Goal: Task Accomplishment & Management: Use online tool/utility

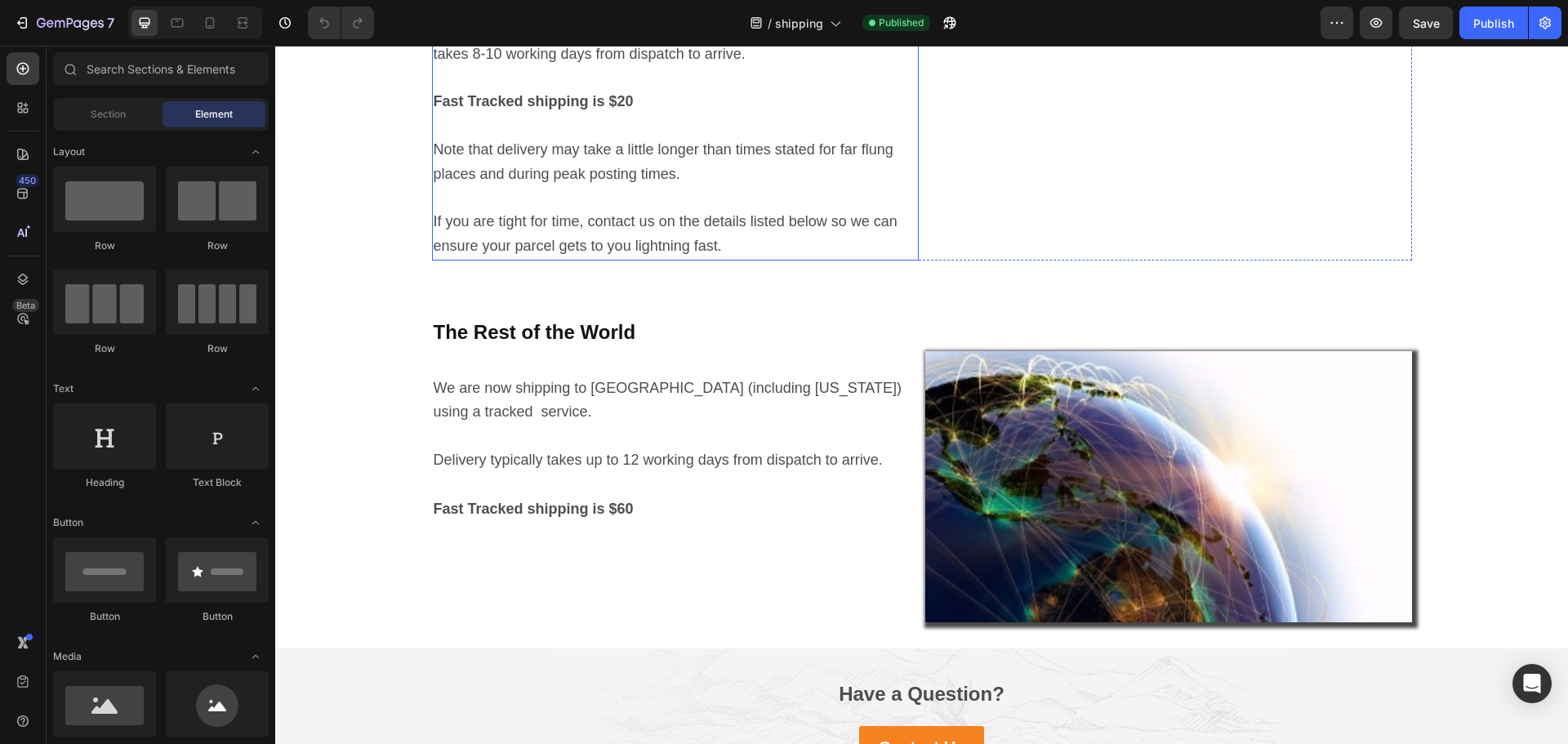
scroll to position [898, 0]
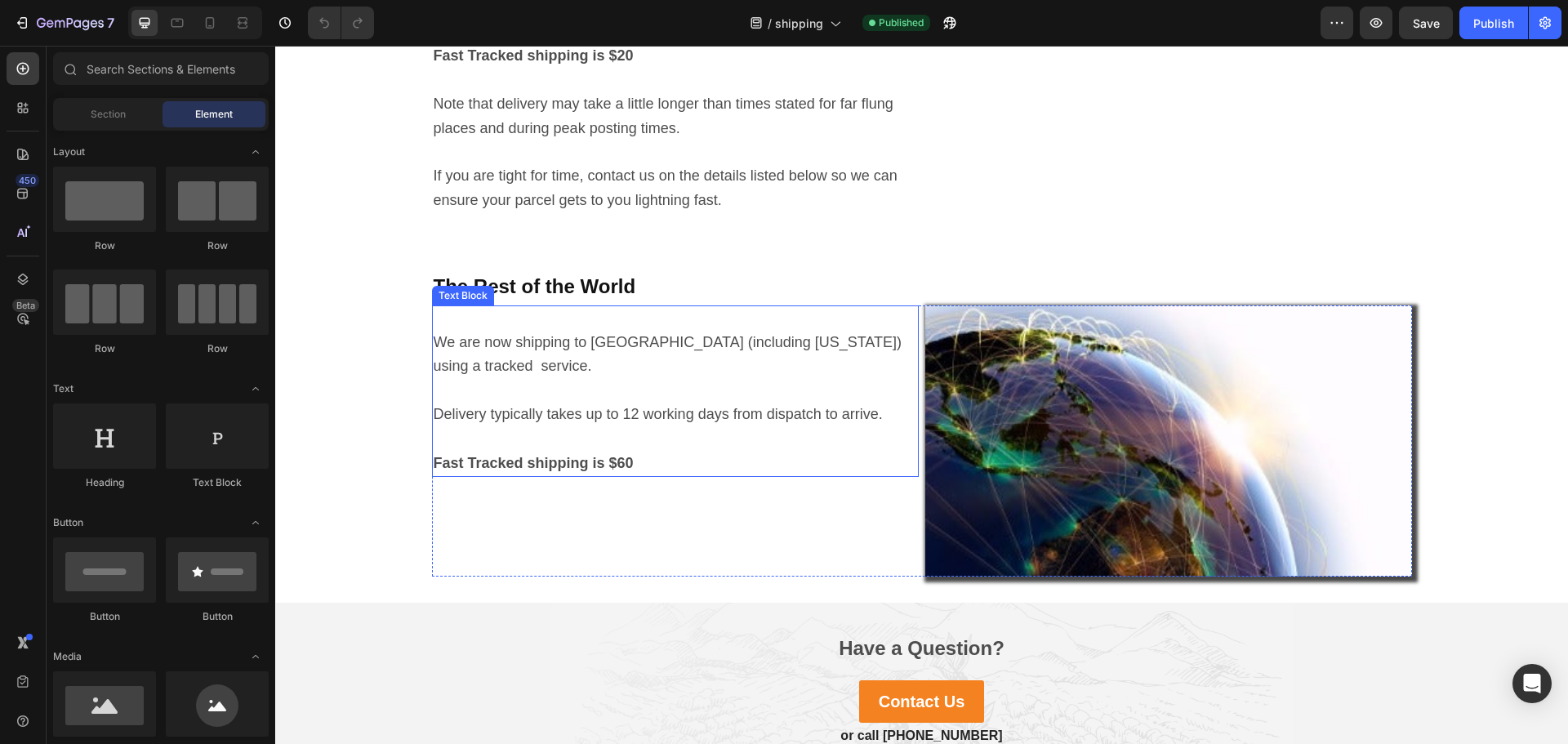
click at [517, 361] on p "We are now shipping to America (including Hawaii) using a tracked service." at bounding box center [675, 355] width 483 height 49
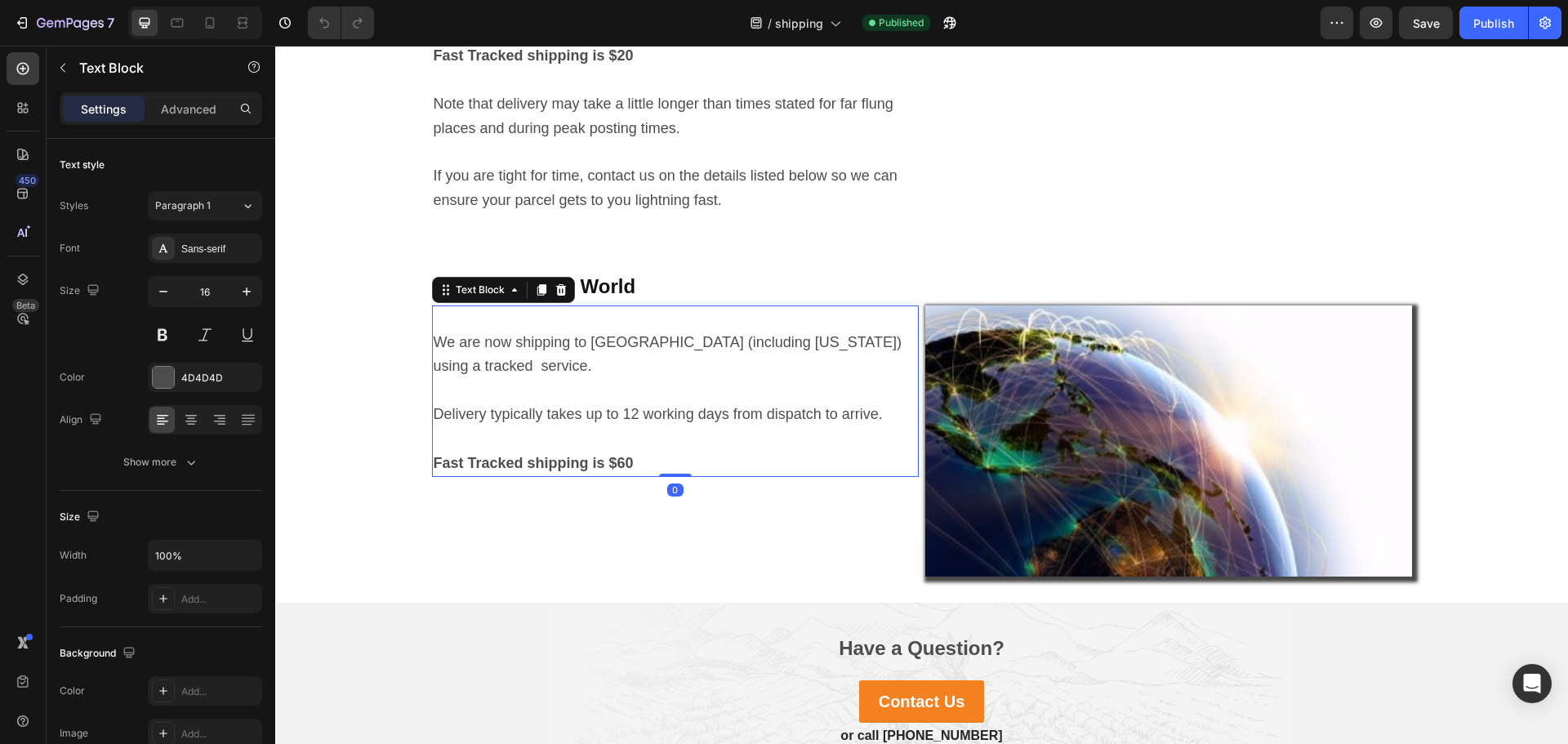
click at [484, 373] on p "We are now shipping to America (including Hawaii) using a tracked service." at bounding box center [675, 355] width 483 height 49
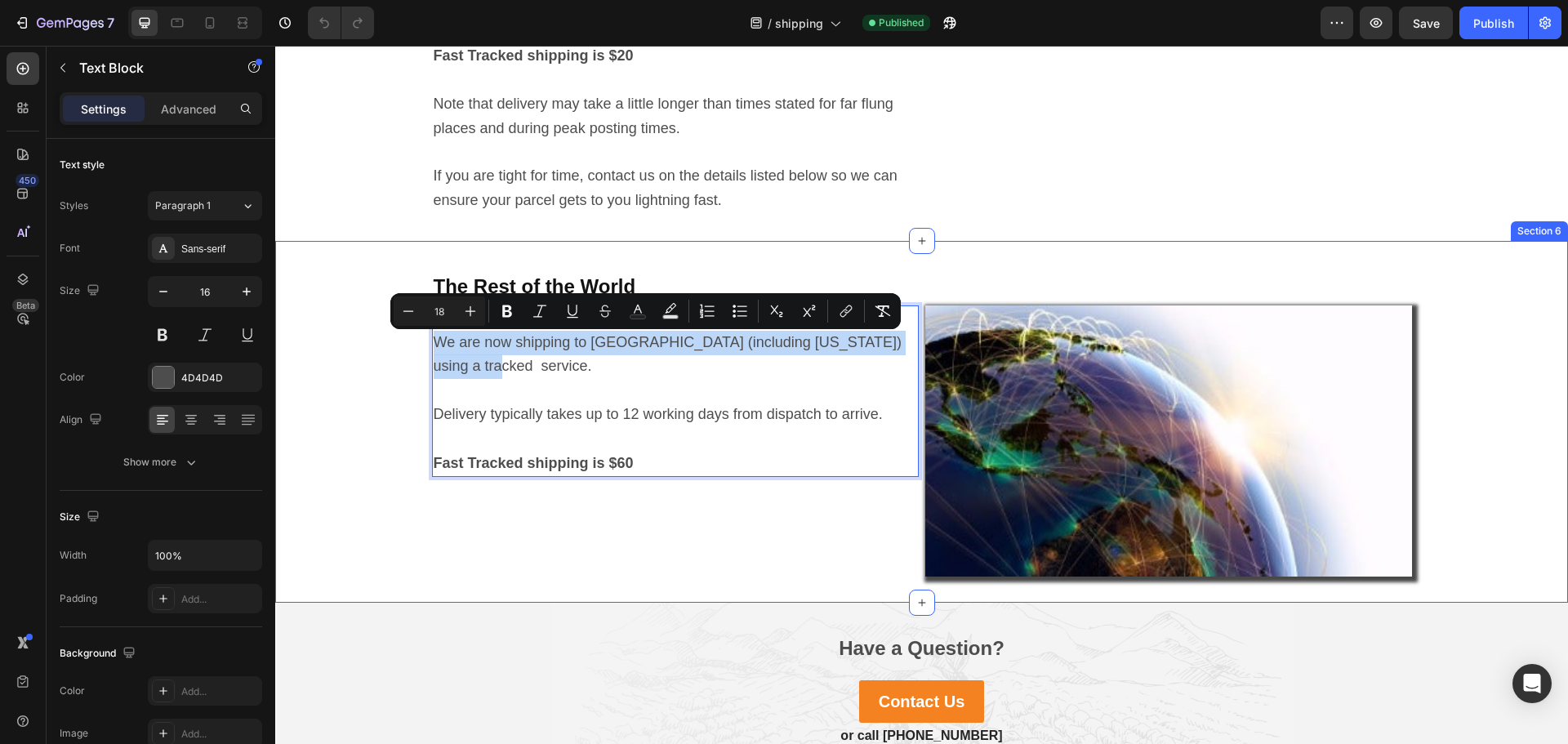
drag, startPoint x: 481, startPoint y: 372, endPoint x: 424, endPoint y: 351, distance: 60.7
click at [424, 351] on div "The Rest of the World Heading We are now shipping to America (including Hawaii)…" at bounding box center [921, 421] width 1293 height 310
click at [526, 377] on p "We are now shipping to America (including Hawaii) using a tracked service." at bounding box center [675, 355] width 483 height 49
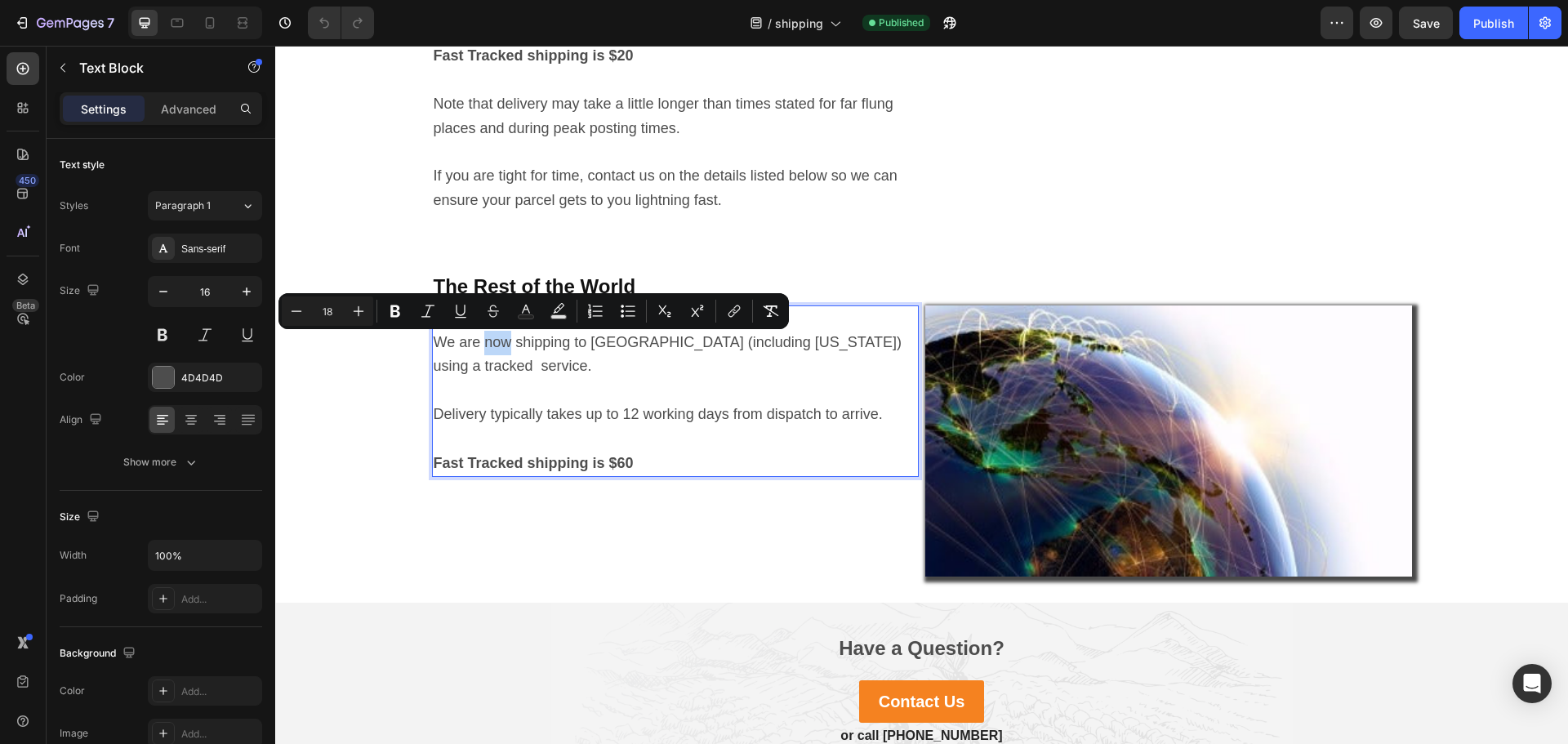
drag, startPoint x: 477, startPoint y: 347, endPoint x: 507, endPoint y: 347, distance: 30.0
click at [507, 347] on span "We are now shipping to America (including Hawaii) using a tracked service." at bounding box center [667, 354] width 469 height 40
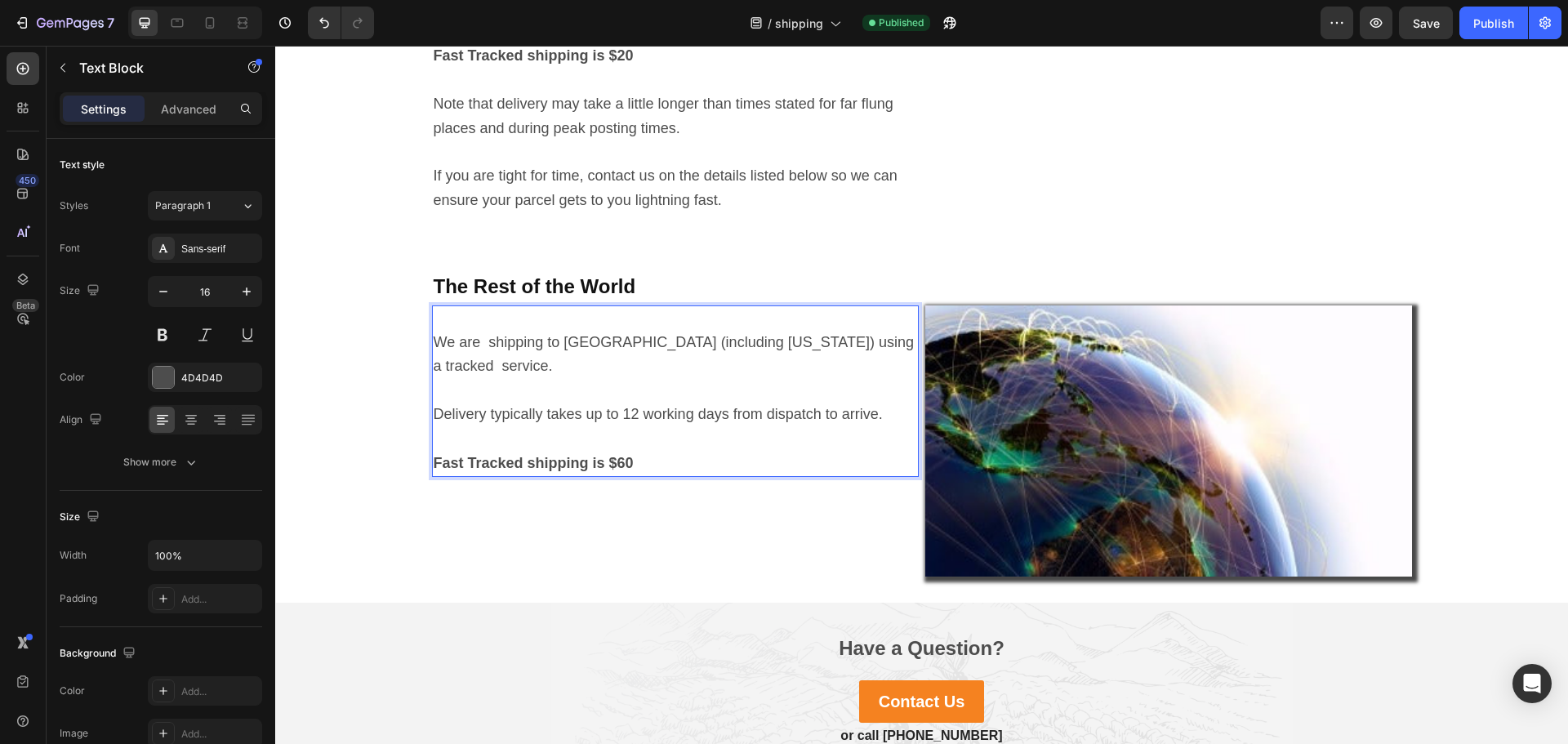
click at [477, 350] on span "We are shipping to America (including Hawaii) using a tracked service." at bounding box center [673, 354] width 481 height 40
click at [445, 324] on p "Rich Text Editor. Editing area: main" at bounding box center [675, 319] width 483 height 24
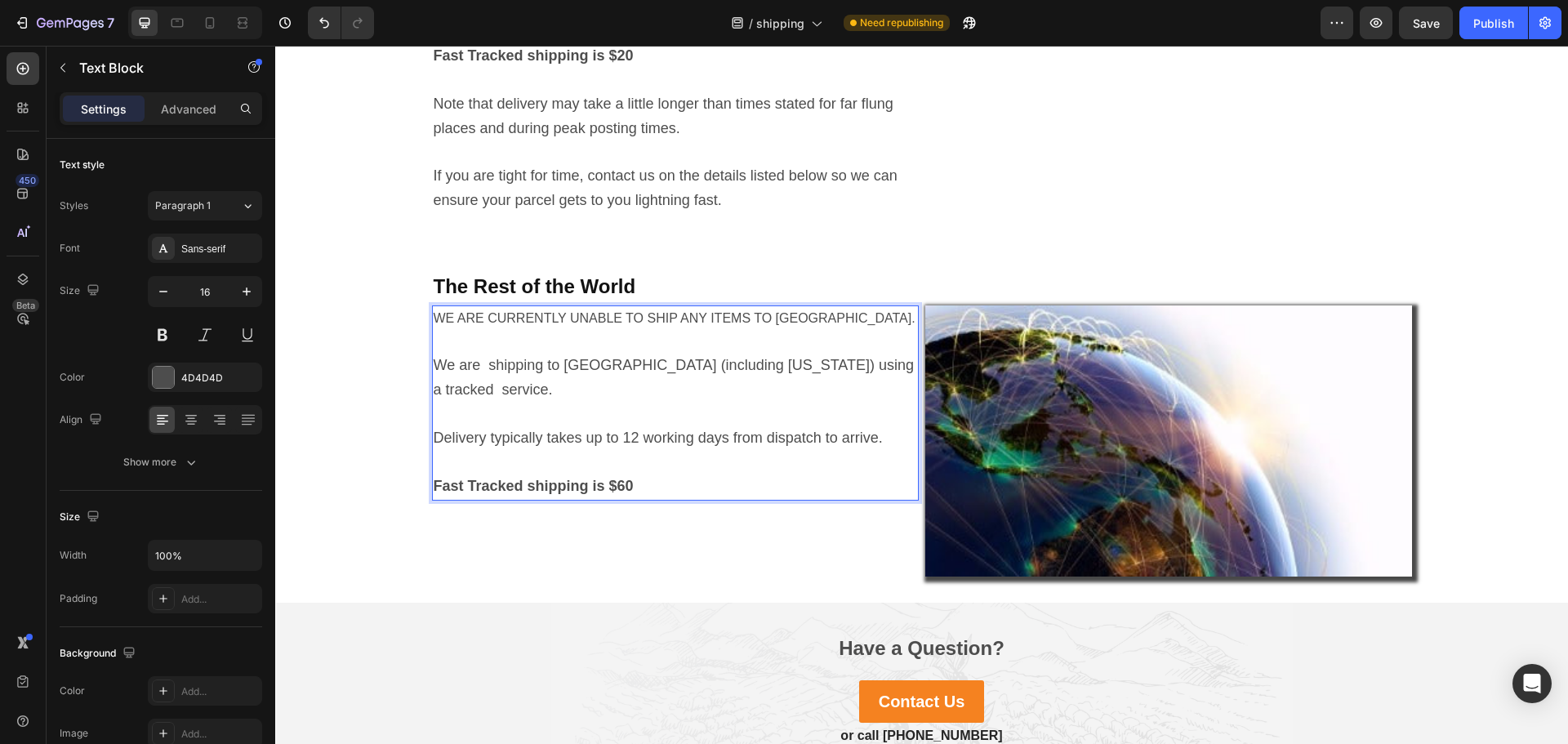
click at [593, 335] on p "Rich Text Editor. Editing area: main" at bounding box center [675, 343] width 483 height 24
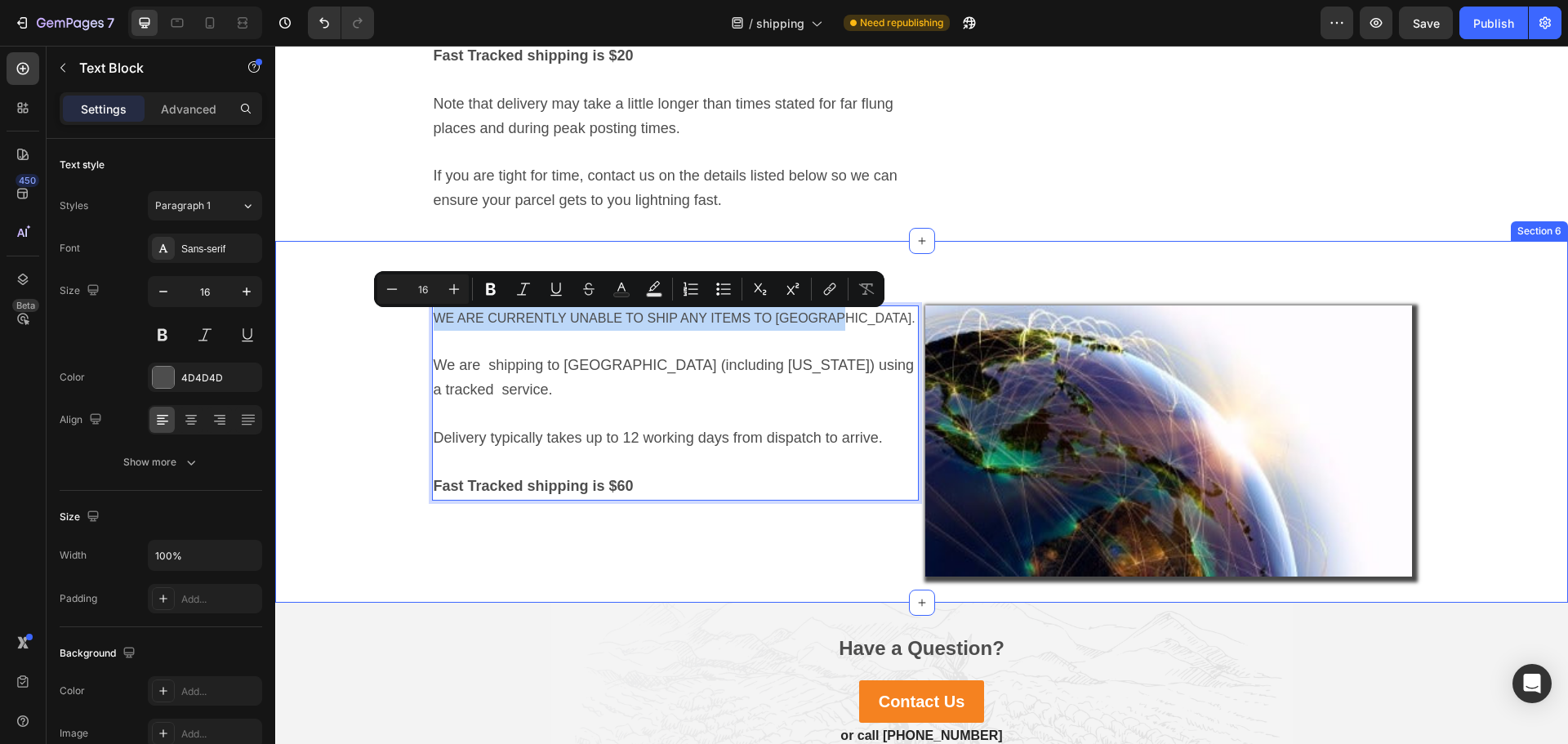
drag, startPoint x: 847, startPoint y: 320, endPoint x: 421, endPoint y: 320, distance: 426.0
click at [421, 320] on div "The Rest of the World Heading WE ARE CURRENTLY UNABLE TO SHIP ANY ITEMS TO AMER…" at bounding box center [921, 421] width 1293 height 310
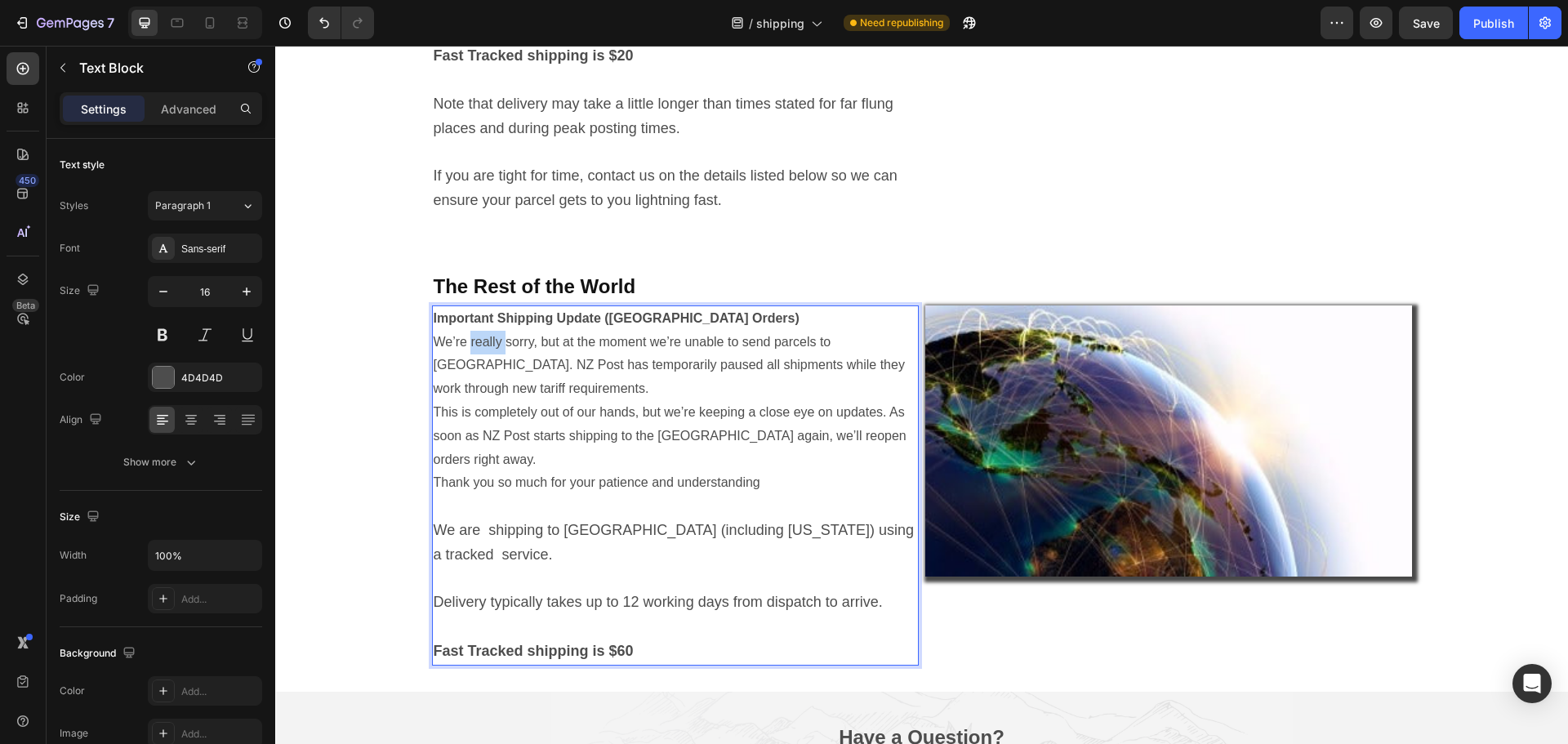
drag, startPoint x: 465, startPoint y: 347, endPoint x: 498, endPoint y: 349, distance: 33.1
click at [498, 349] on p "Important Shipping Update (USA Orders) We’re really sorry, but at the moment we…" at bounding box center [675, 354] width 483 height 94
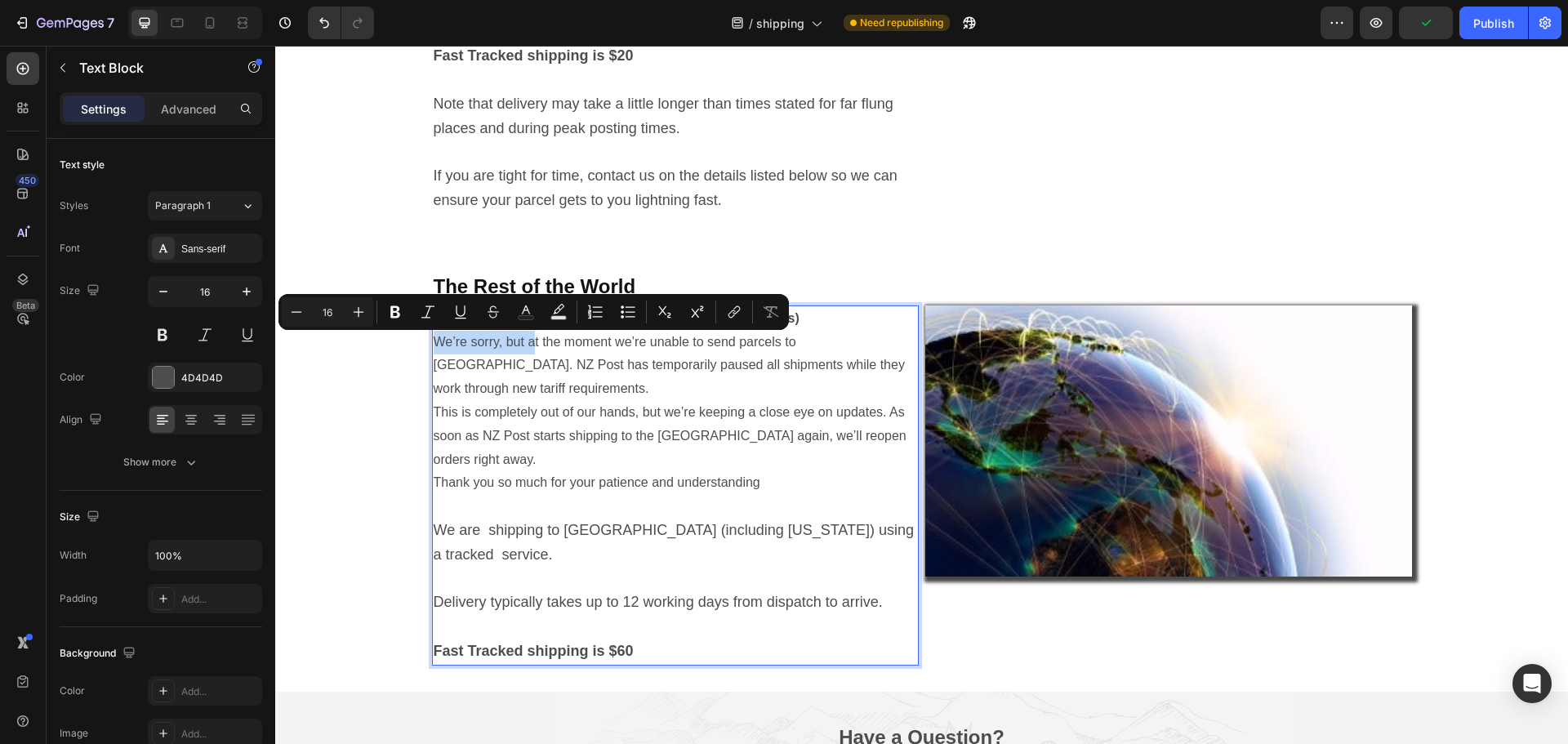
drag, startPoint x: 526, startPoint y: 347, endPoint x: 430, endPoint y: 345, distance: 96.0
click at [434, 345] on p "Important Shipping Update (USA Orders) We’re sorry, but at the moment we’re una…" at bounding box center [675, 354] width 483 height 94
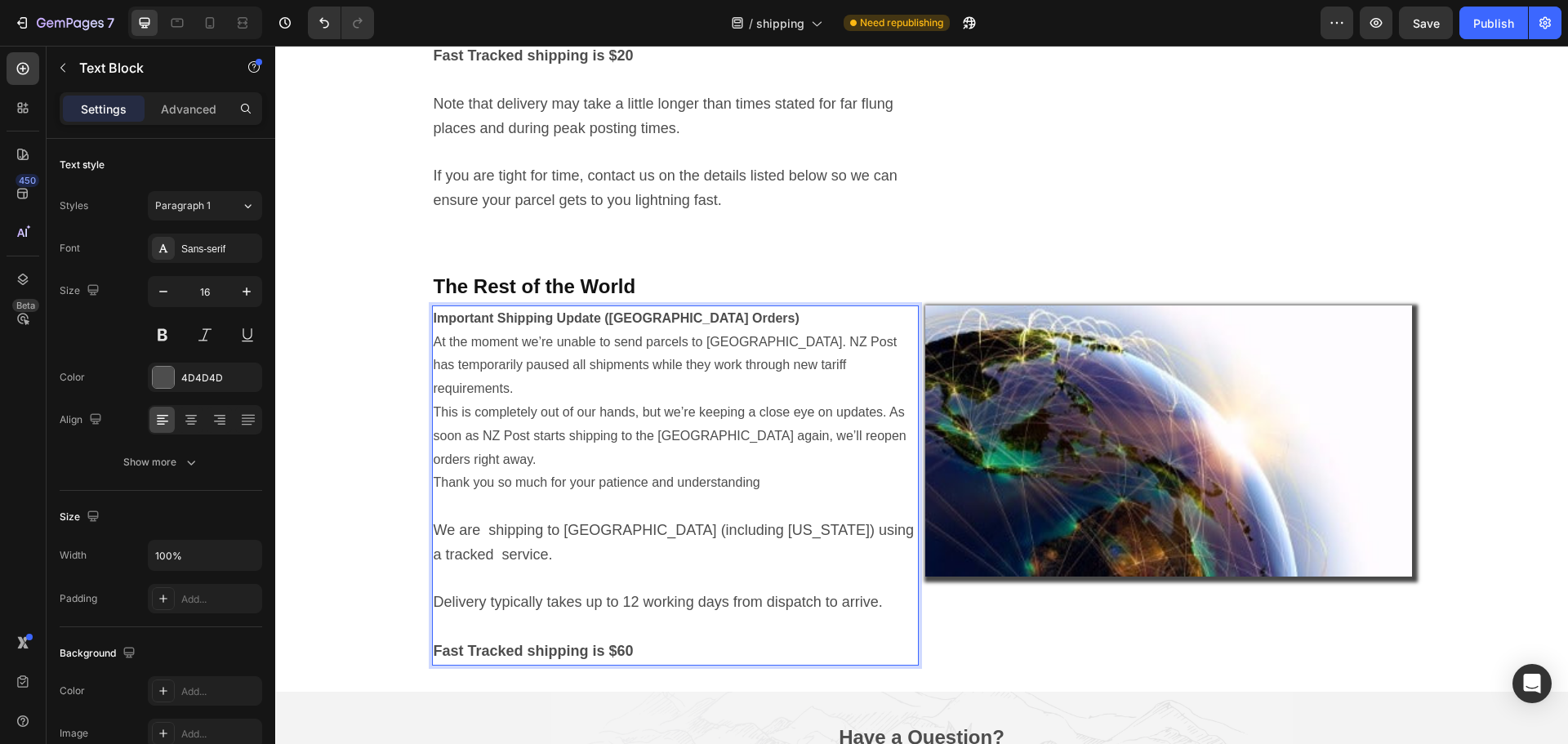
click at [643, 349] on p "Important Shipping Update (USA Orders) At the moment we’re unable to send parce…" at bounding box center [675, 354] width 483 height 94
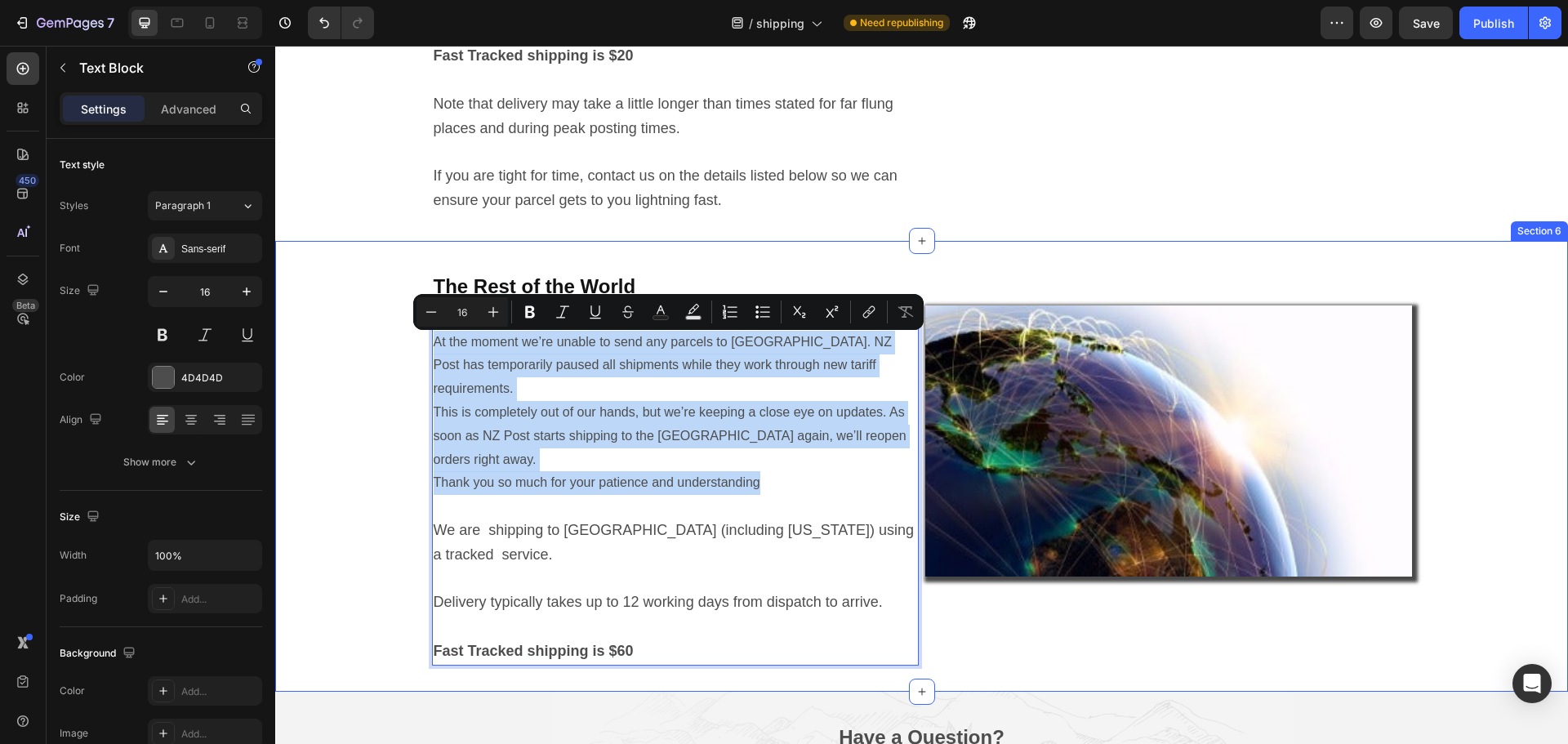
drag, startPoint x: 767, startPoint y: 442, endPoint x: 421, endPoint y: 354, distance: 357.0
click at [421, 354] on div "The Rest of the World Heading Important Shipping Update (USA Orders) At the mom…" at bounding box center [921, 465] width 1293 height 398
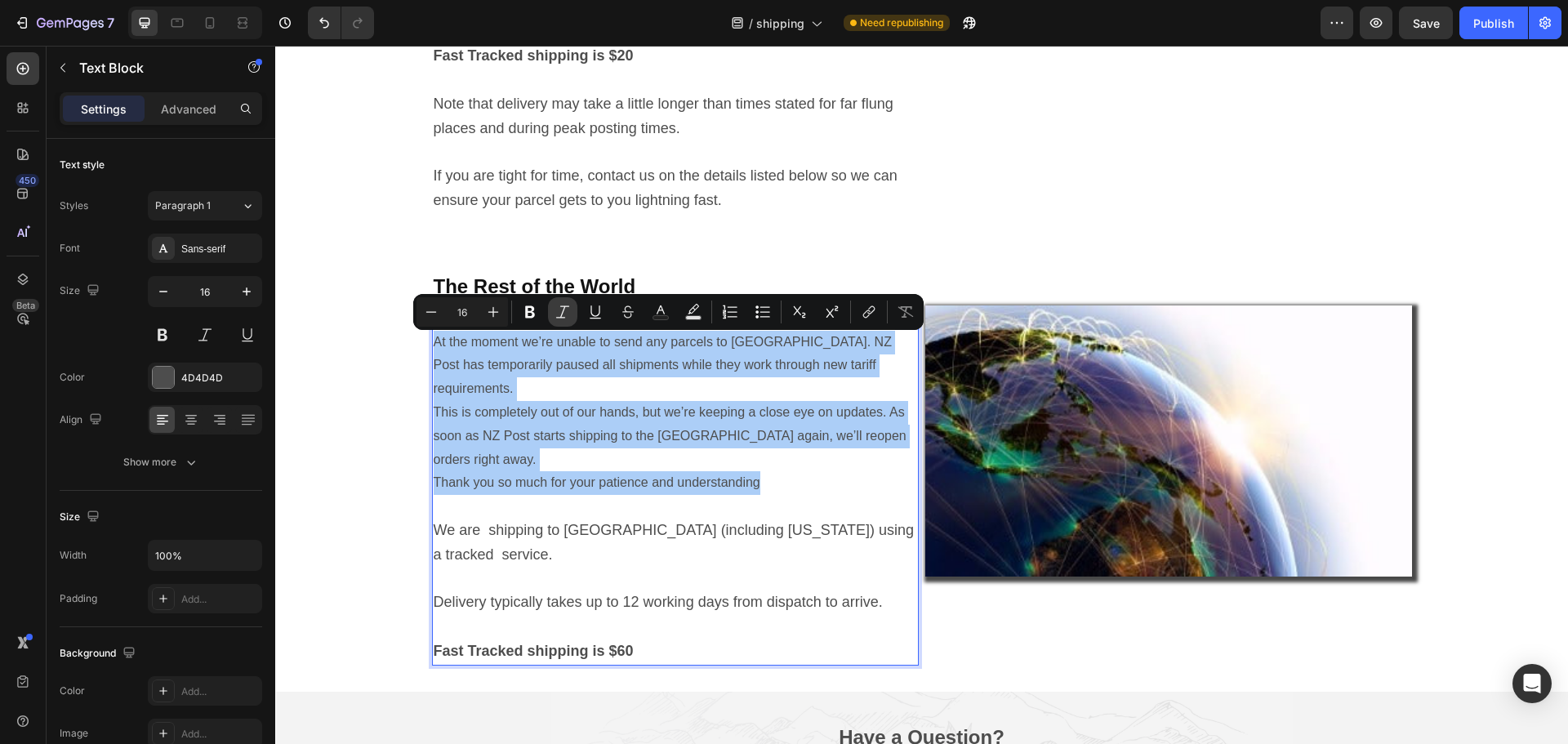
drag, startPoint x: 560, startPoint y: 315, endPoint x: 543, endPoint y: 313, distance: 17.1
click at [559, 314] on icon "Editor contextual toolbar" at bounding box center [563, 311] width 16 height 16
click at [535, 311] on icon "Editor contextual toolbar" at bounding box center [530, 311] width 16 height 16
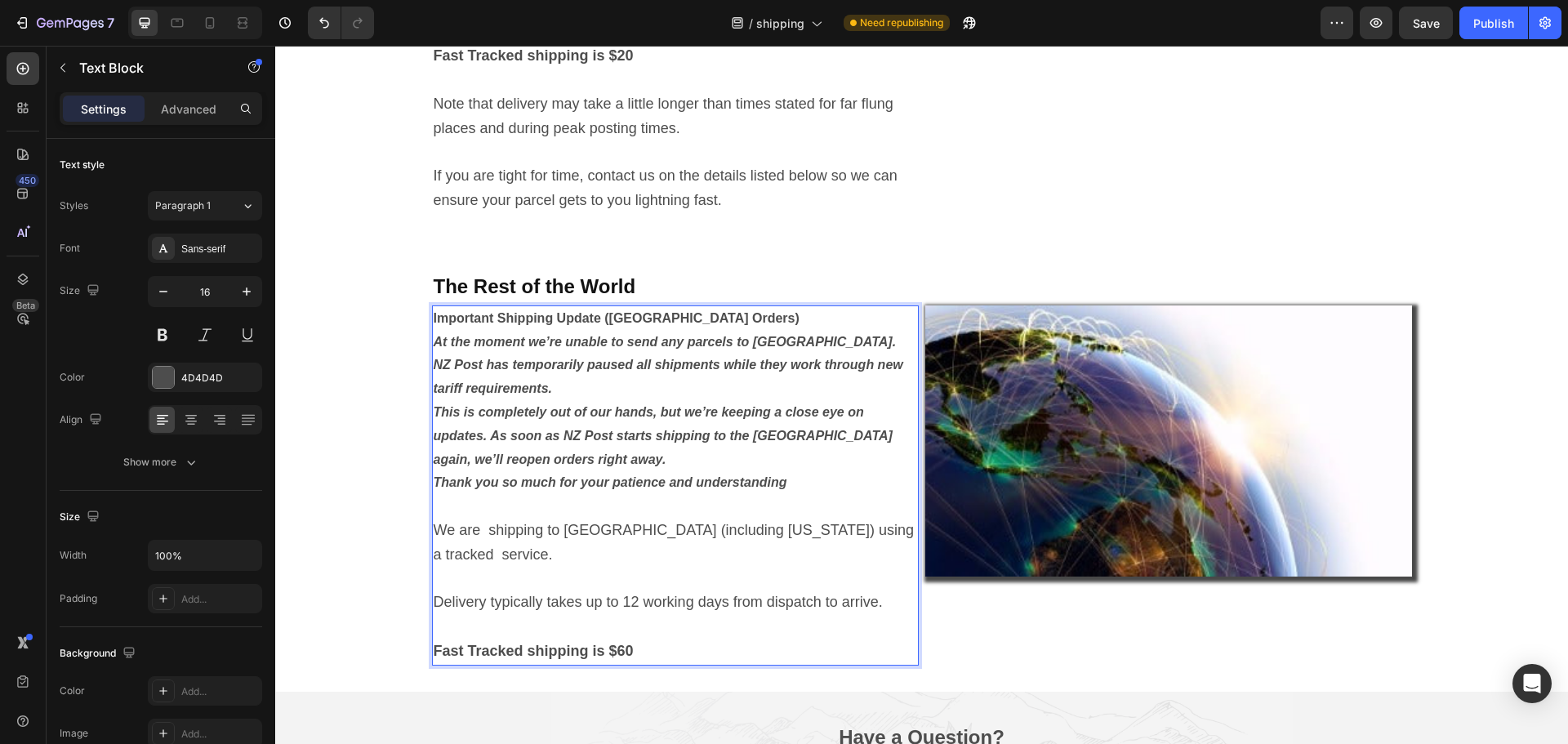
click at [698, 323] on p "Important Shipping Update (USA Orders) At the moment we’re unable to send any p…" at bounding box center [675, 354] width 483 height 94
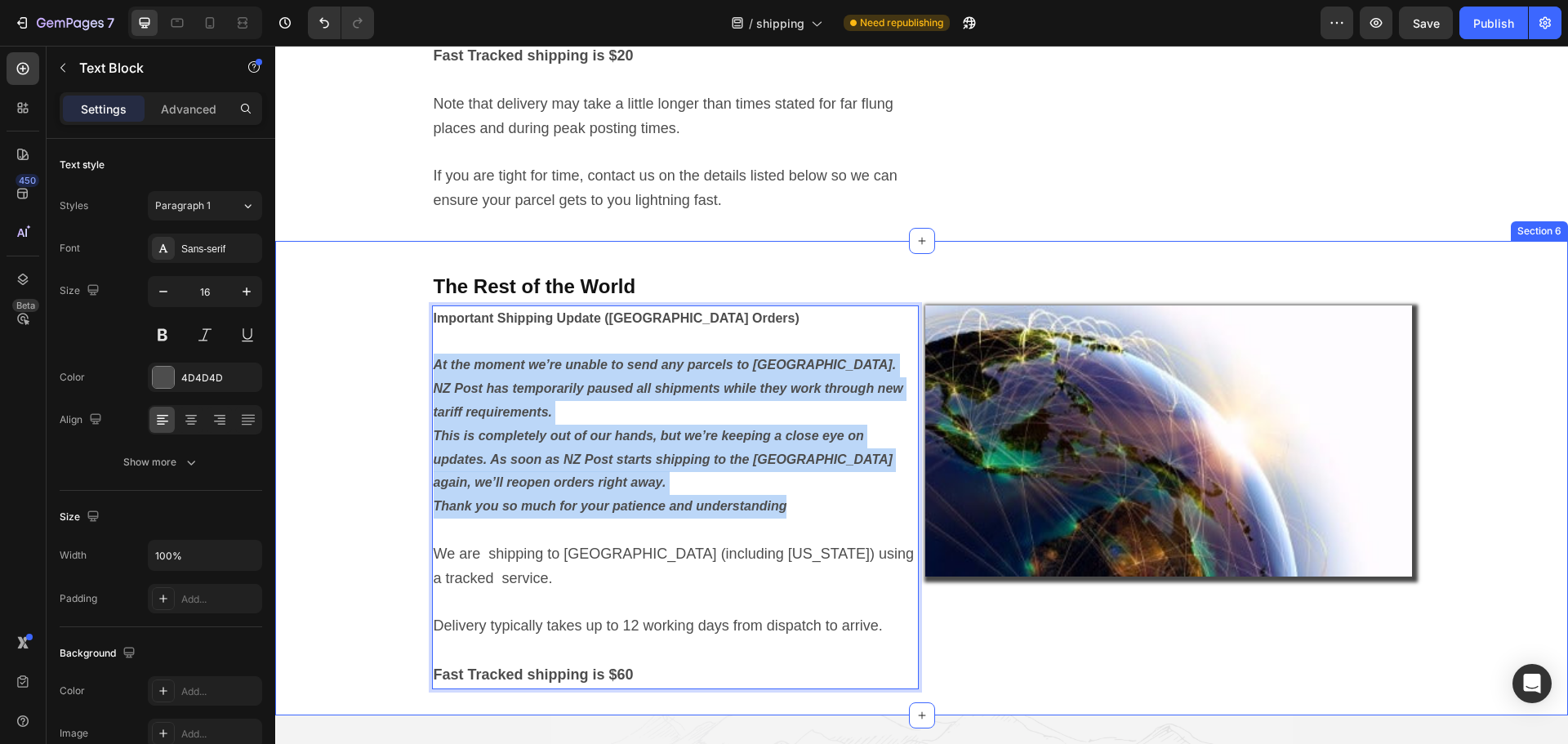
drag, startPoint x: 804, startPoint y: 510, endPoint x: 421, endPoint y: 377, distance: 405.4
click at [421, 377] on div "The Rest of the World Heading Important Shipping Update (USA Orders) At the mom…" at bounding box center [921, 477] width 1293 height 422
click at [522, 407] on p "At the moment we’re unable to send any parcels to the United States. NZ Post ha…" at bounding box center [675, 378] width 483 height 94
drag, startPoint x: 784, startPoint y: 507, endPoint x: 429, endPoint y: 372, distance: 379.8
click at [432, 372] on div "Important Shipping Update (USA Orders) At the moment we’re unable to send any p…" at bounding box center [675, 497] width 487 height 384
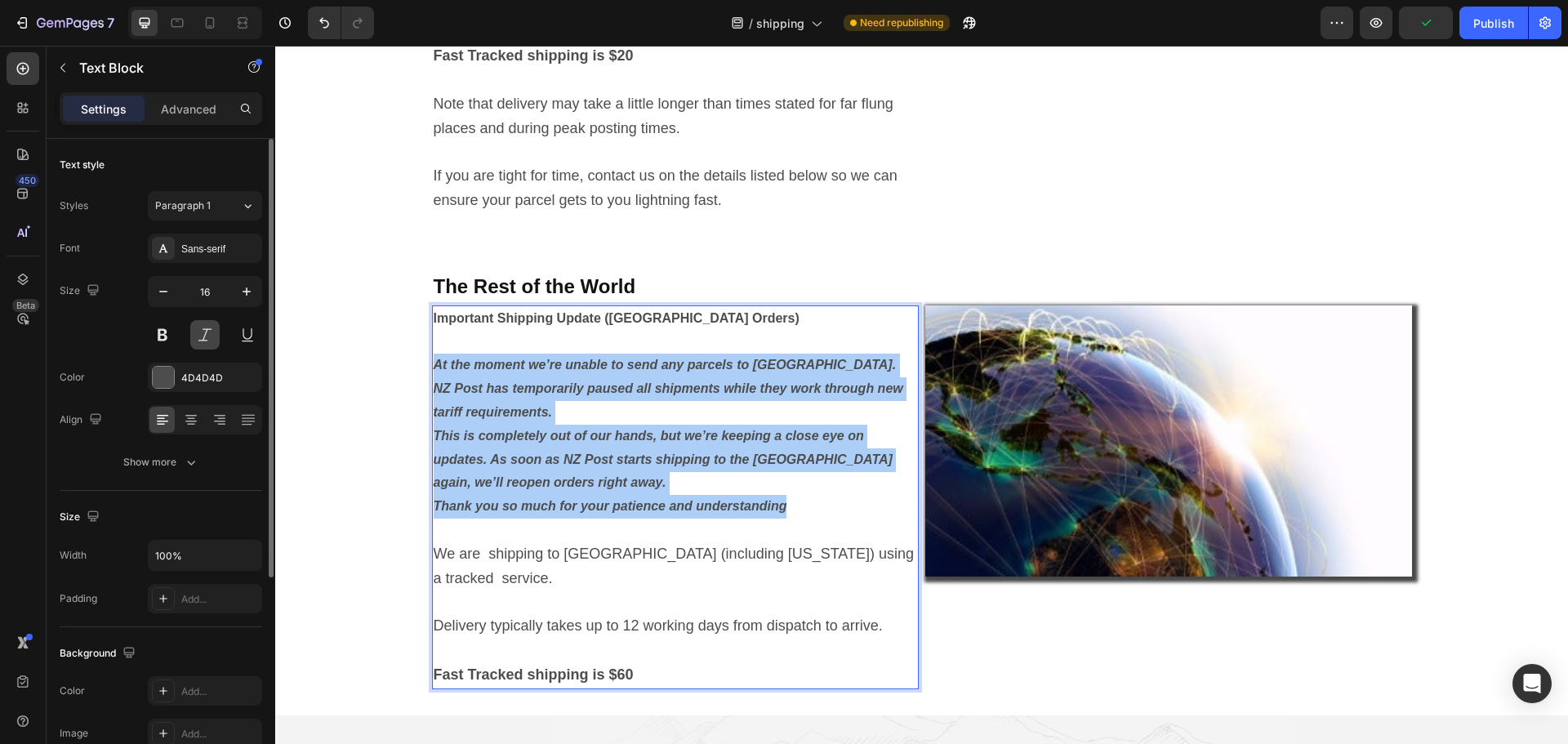
click at [203, 335] on button at bounding box center [205, 335] width 29 height 29
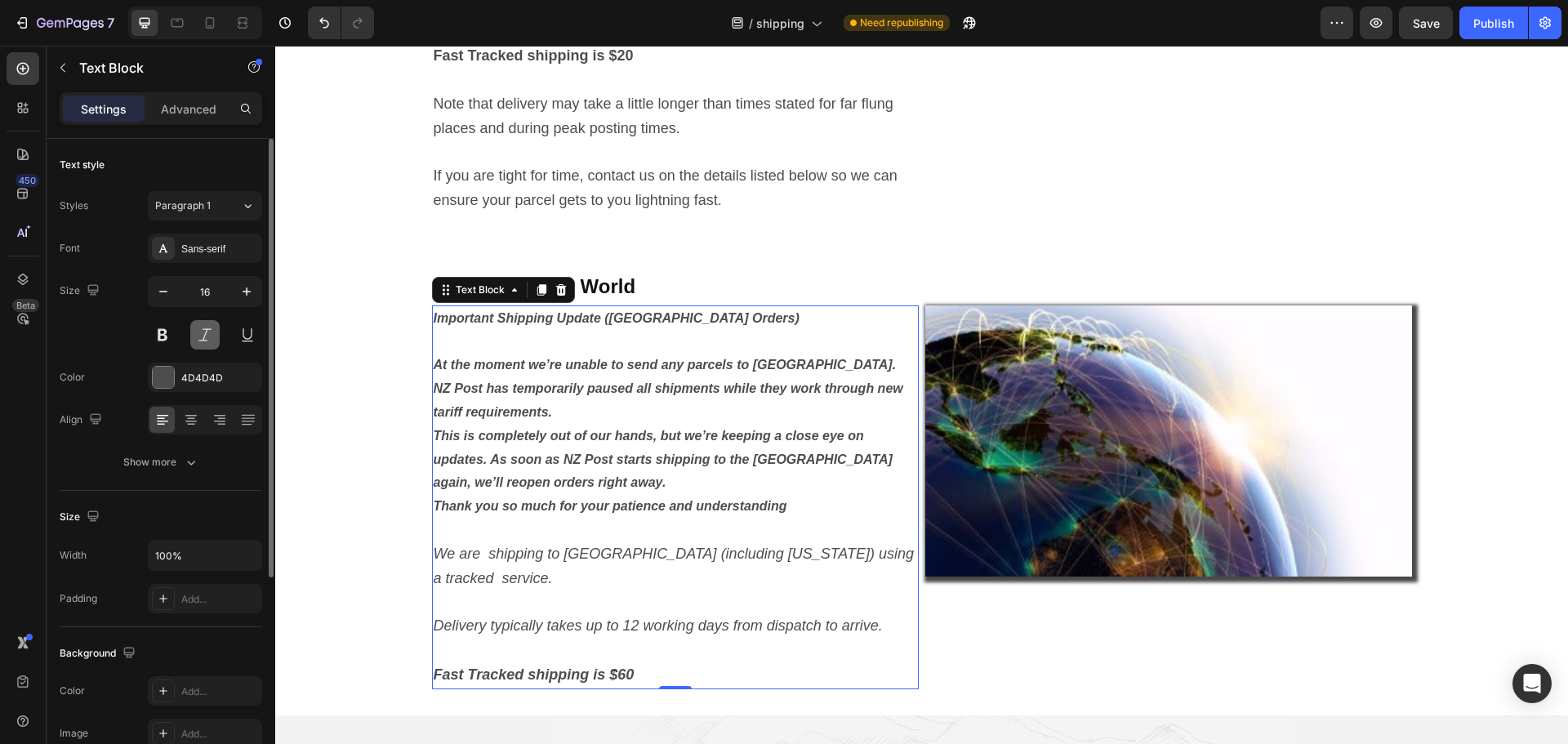
click at [203, 335] on button at bounding box center [205, 335] width 29 height 29
click at [609, 470] on p "This is completely out of our hands, but we’re keeping a close eye on updates. …" at bounding box center [675, 460] width 483 height 71
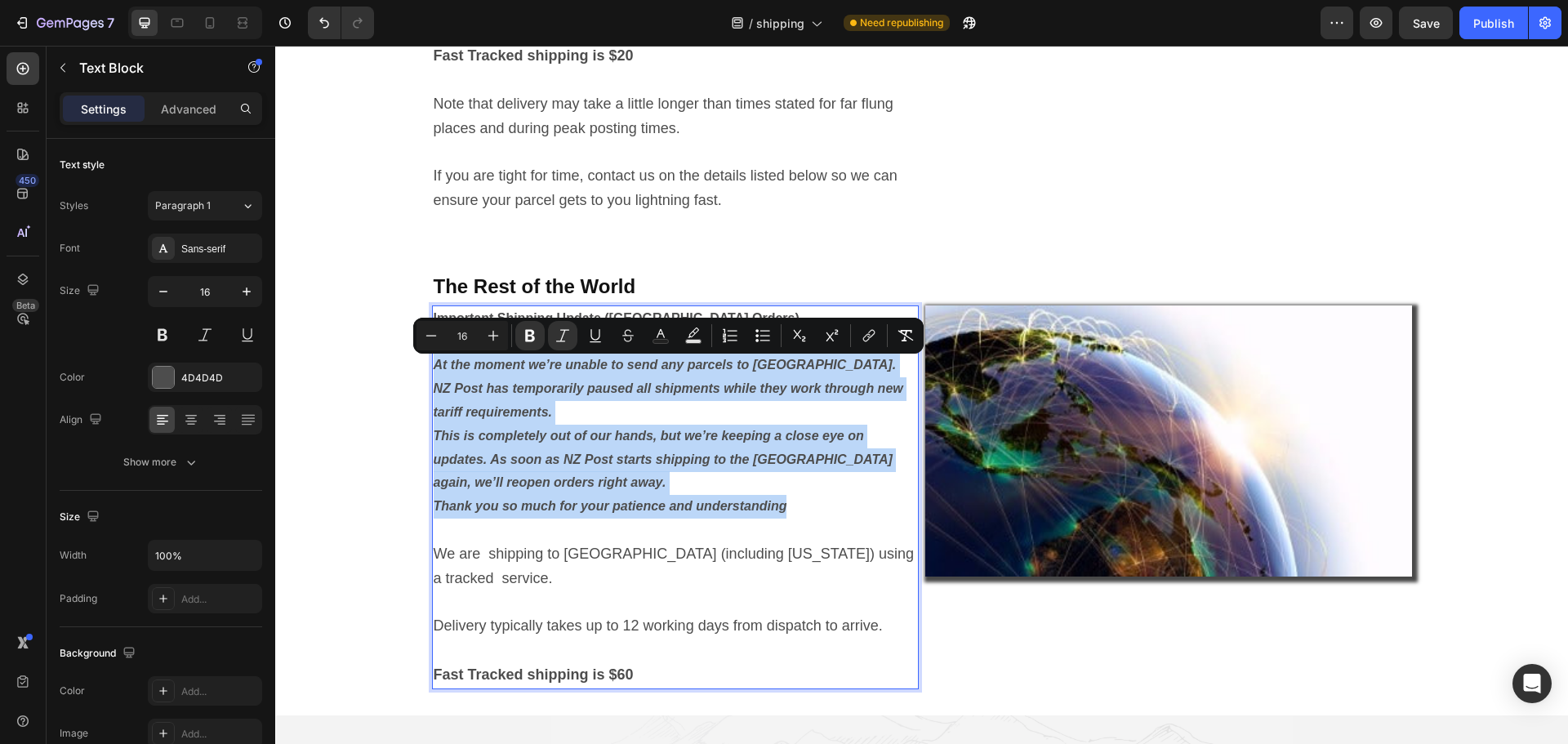
drag, startPoint x: 797, startPoint y: 509, endPoint x: 428, endPoint y: 377, distance: 391.9
click at [432, 377] on div "Important Shipping Update (USA Orders) At the moment we’re unable to send any p…" at bounding box center [675, 497] width 487 height 384
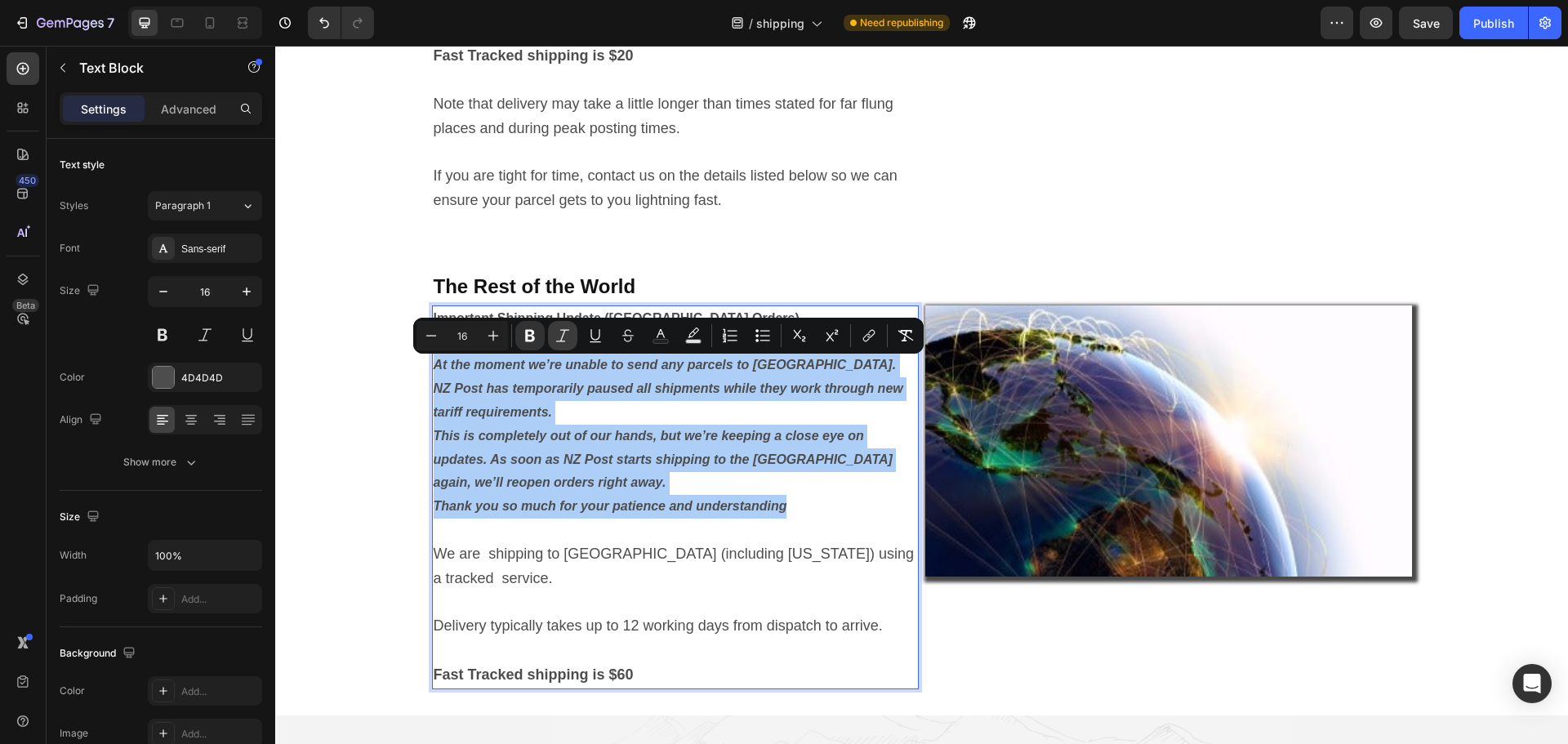
click at [561, 334] on icon "Editor contextual toolbar" at bounding box center [563, 335] width 16 height 16
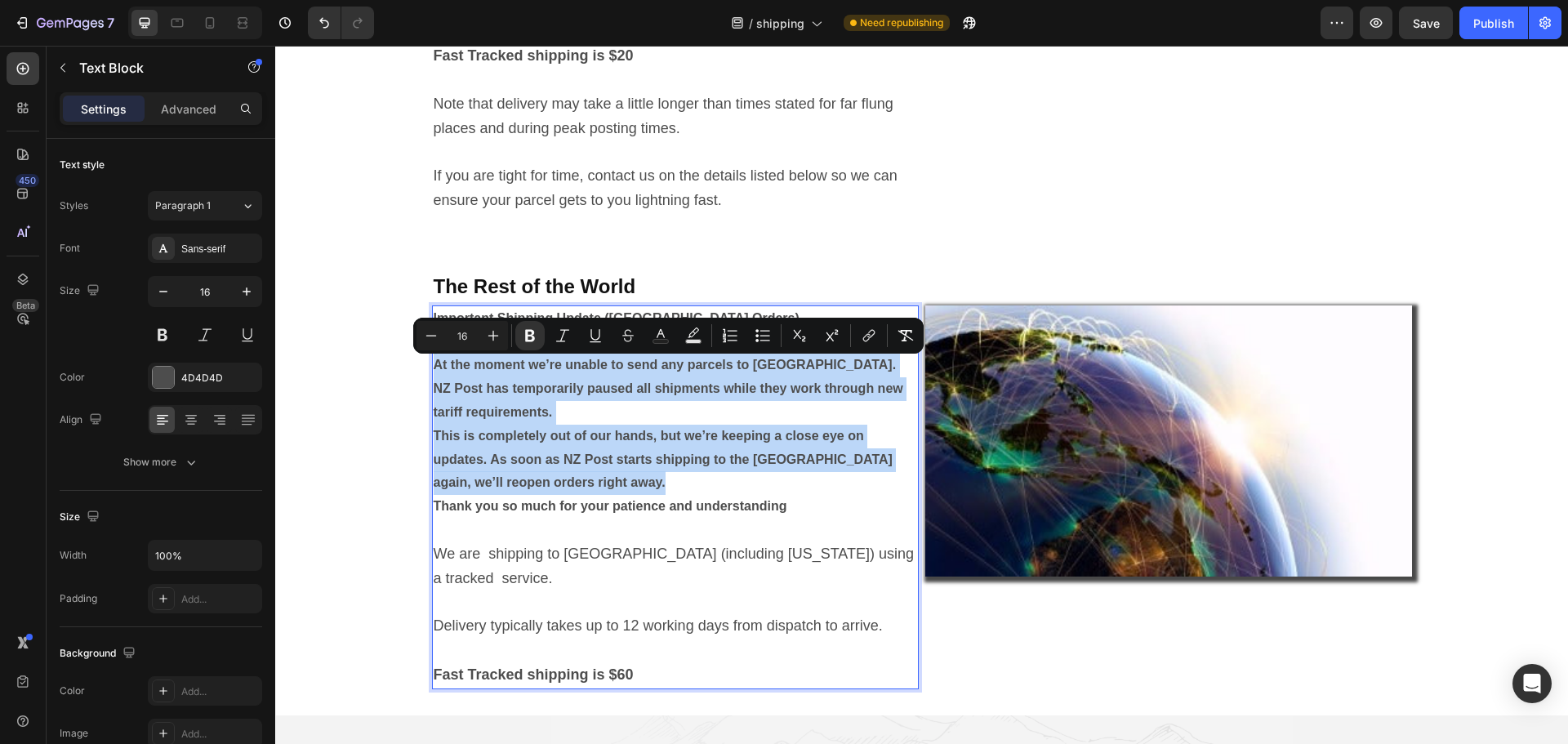
click at [551, 417] on p "At the moment we’re unable to send any parcels to the United States. NZ Post ha…" at bounding box center [675, 378] width 483 height 94
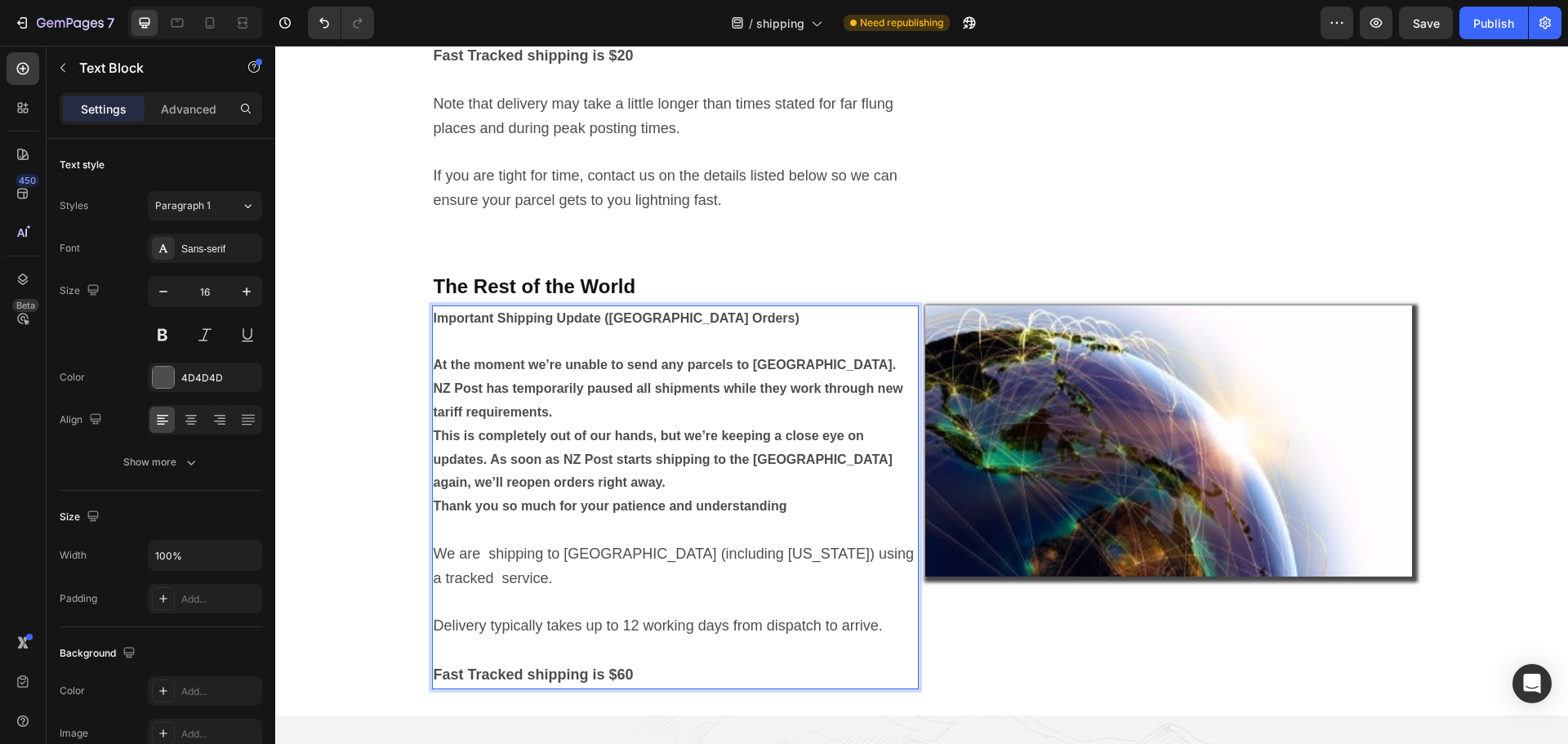
click at [863, 376] on p "At the moment we’re unable to send any parcels to the United States. NZ Post ha…" at bounding box center [675, 378] width 483 height 94
click at [1487, 23] on div "Publish" at bounding box center [1493, 23] width 40 height 17
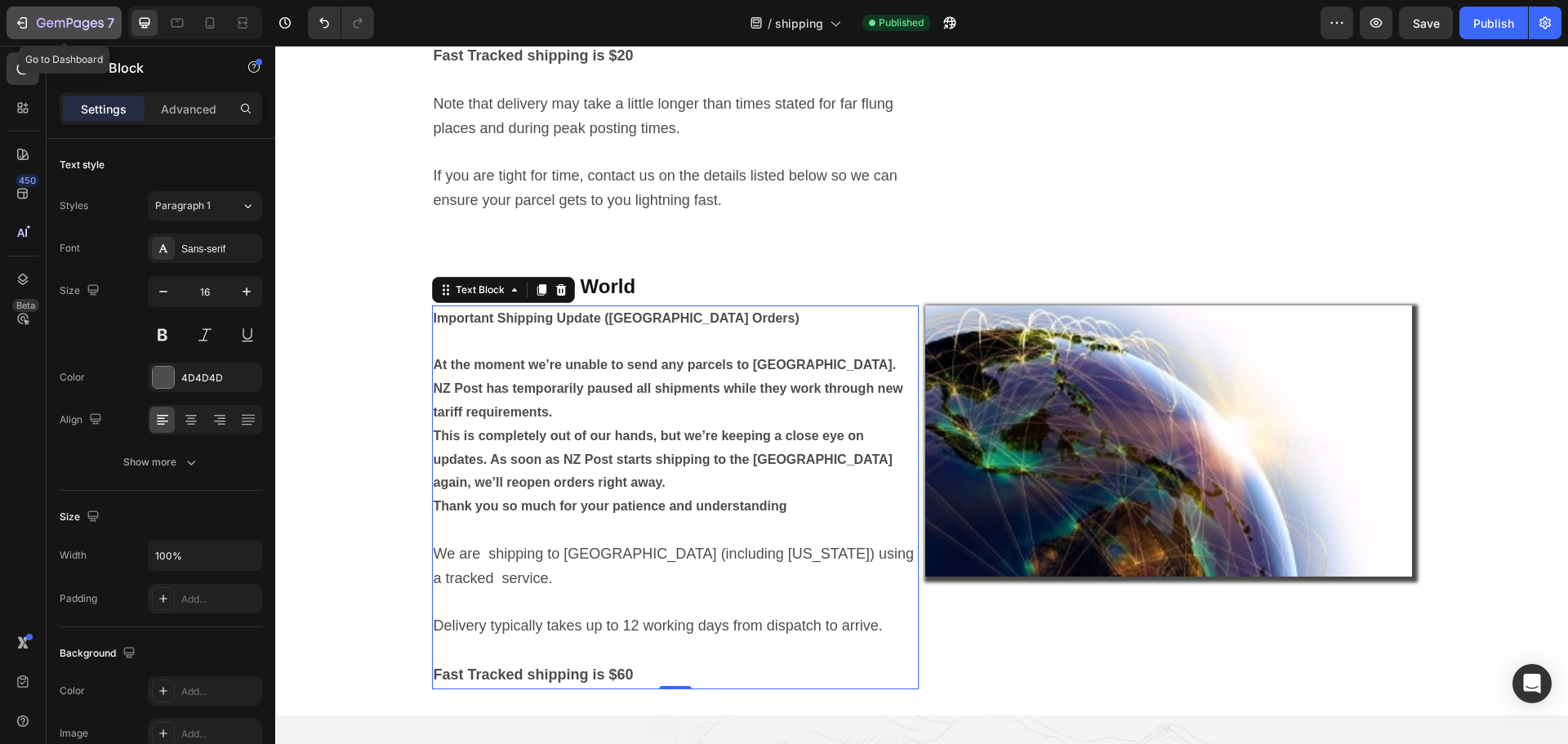
click at [24, 22] on icon "button" at bounding box center [22, 22] width 16 height 16
